Goal: Register for event/course

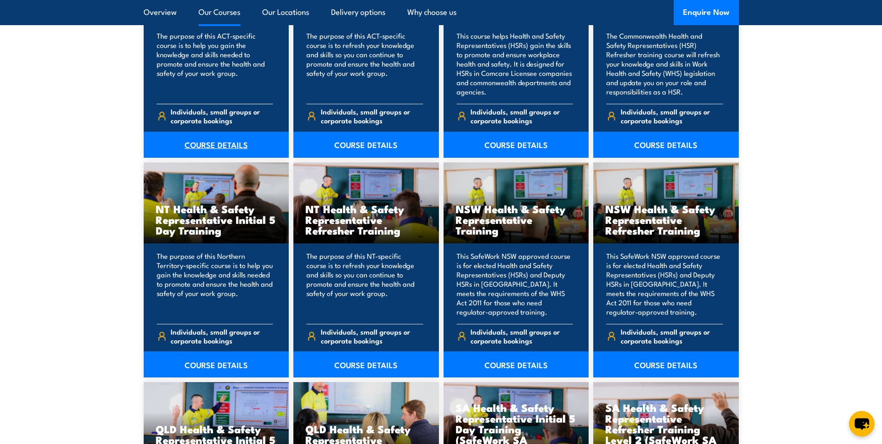
scroll to position [884, 0]
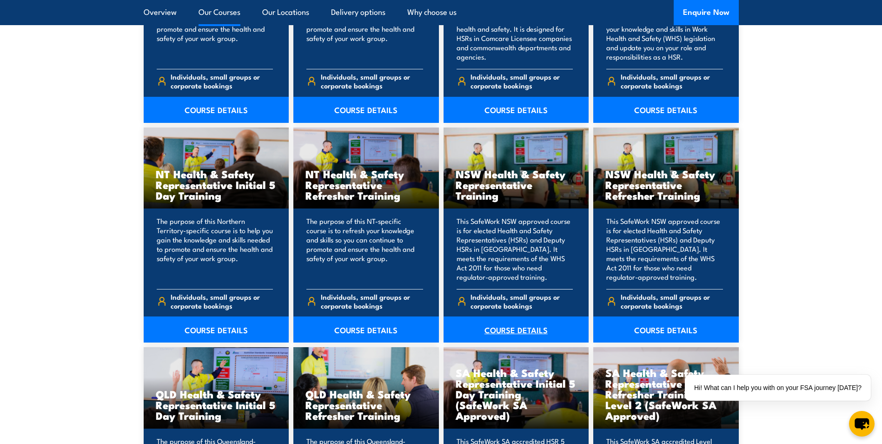
click at [512, 331] on link "COURSE DETAILS" at bounding box center [517, 329] width 146 height 26
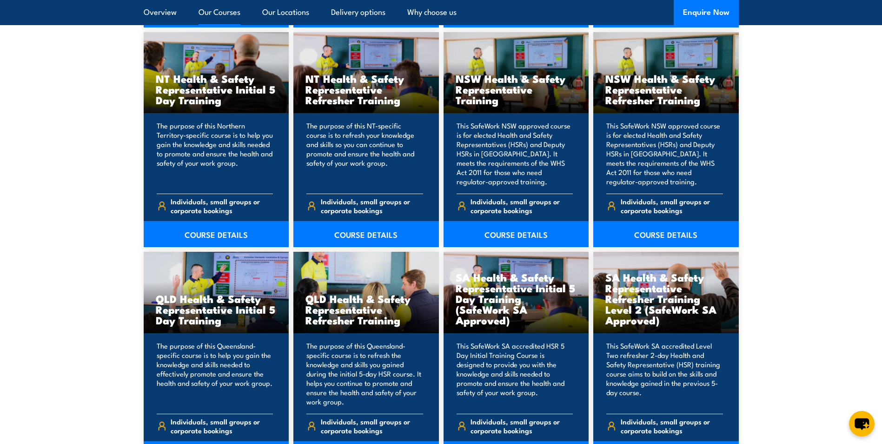
scroll to position [977, 0]
